Goal: Task Accomplishment & Management: Manage account settings

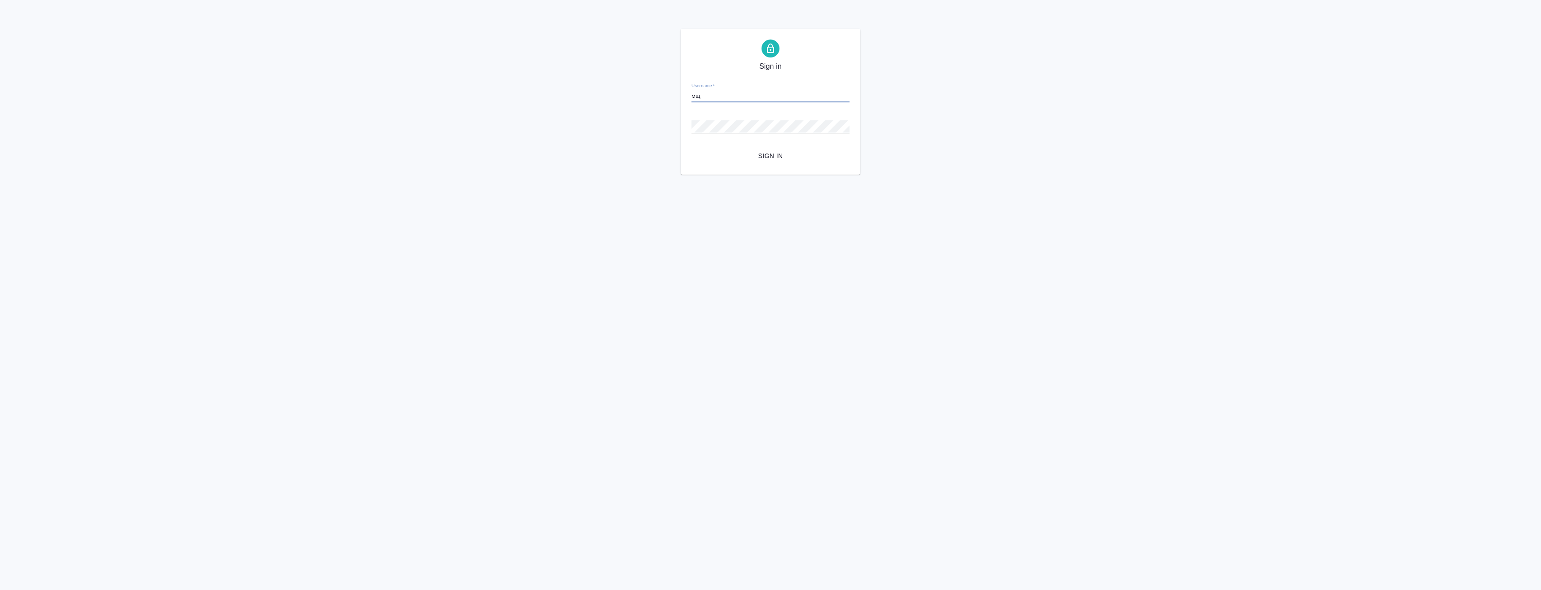
type input "м"
type input "volkov@awatera.com"
click at [691, 148] on button "Sign in" at bounding box center [770, 156] width 158 height 17
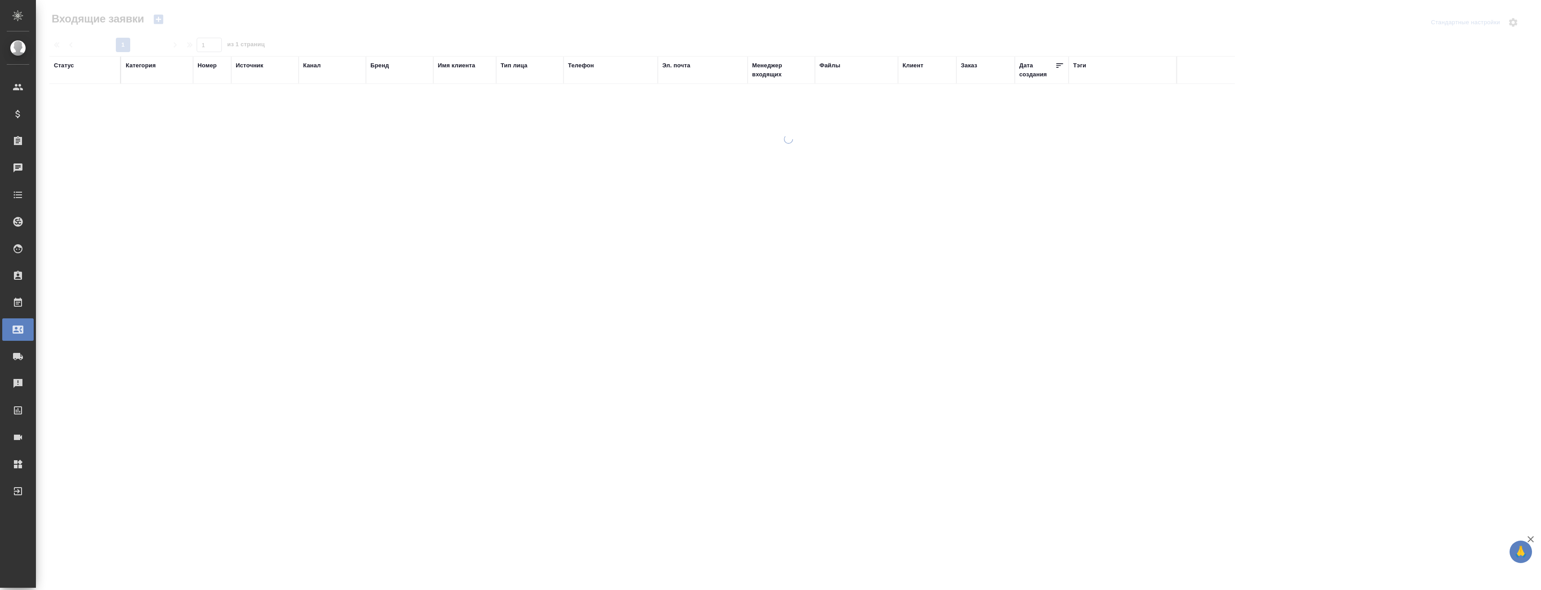
select select "RU"
